Goal: Consume media (video, audio)

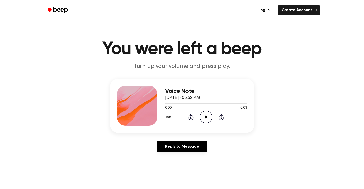
click at [206, 119] on icon "Play Audio" at bounding box center [206, 116] width 13 height 13
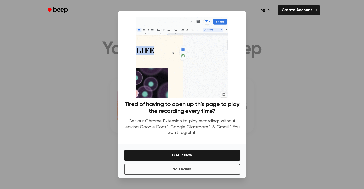
click at [221, 169] on button "No Thanks" at bounding box center [182, 169] width 116 height 11
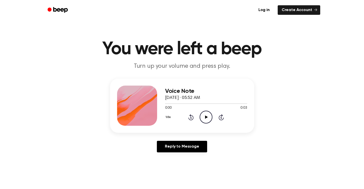
click at [209, 113] on icon "Play Audio" at bounding box center [206, 116] width 13 height 13
click at [204, 119] on icon "Pause Audio" at bounding box center [206, 116] width 13 height 13
click at [204, 119] on icon "Play Audio" at bounding box center [206, 116] width 13 height 13
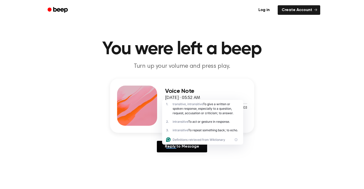
click at [274, 75] on main "You were left a beep Turn up your volume and press play. Voice Note [DATE] · 05…" at bounding box center [182, 154] width 364 height 309
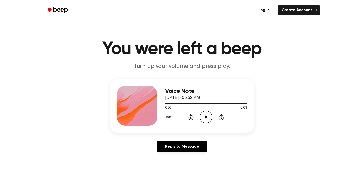
click at [208, 117] on icon at bounding box center [206, 116] width 3 height 3
